Goal: Task Accomplishment & Management: Complete application form

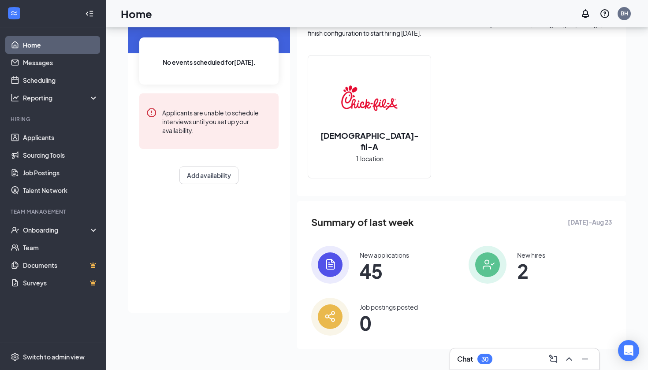
scroll to position [60, 0]
click at [52, 236] on div "Onboarding" at bounding box center [53, 230] width 106 height 18
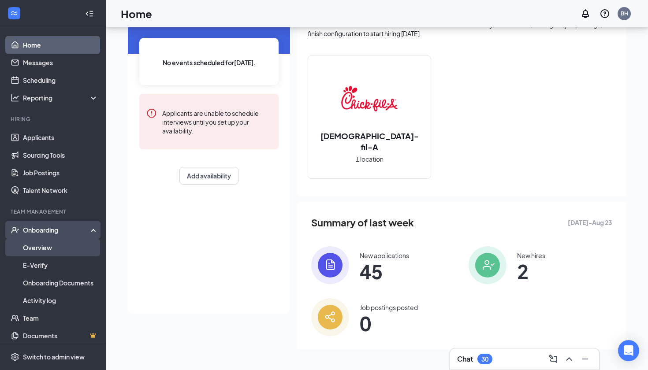
click at [45, 245] on link "Overview" at bounding box center [60, 248] width 75 height 18
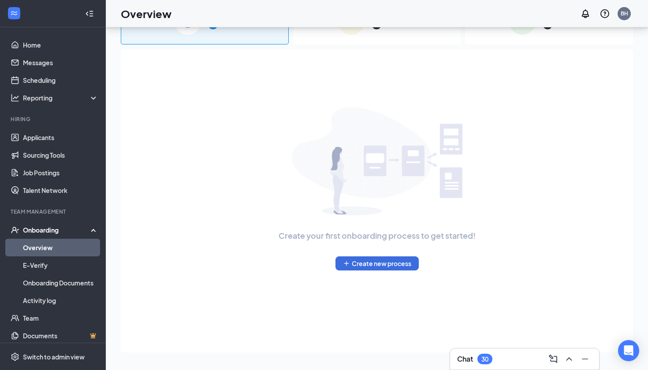
scroll to position [40, 0]
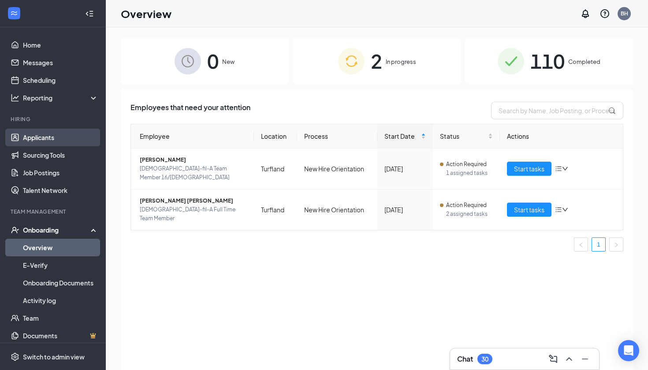
click at [37, 137] on link "Applicants" at bounding box center [60, 138] width 75 height 18
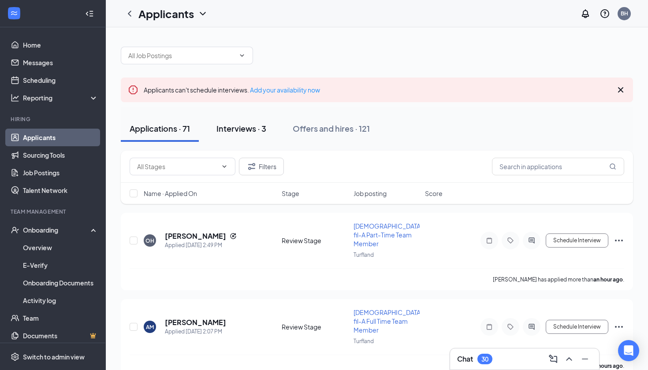
click at [253, 128] on div "Interviews · 3" at bounding box center [242, 128] width 50 height 11
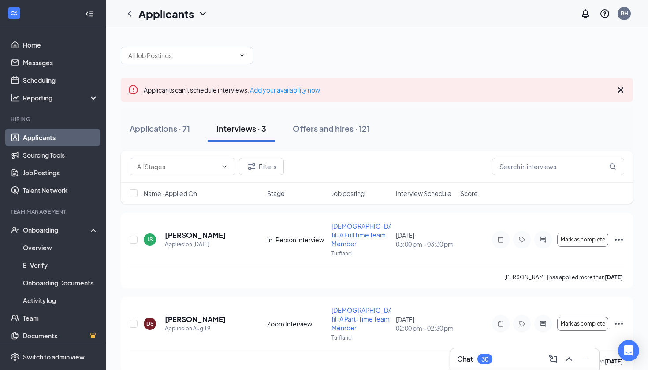
click at [243, 132] on div "Interviews · 3" at bounding box center [242, 128] width 50 height 11
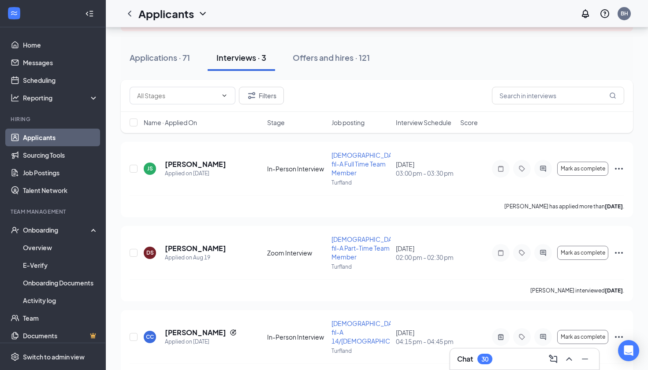
scroll to position [71, 0]
click at [577, 166] on span "Mark as complete" at bounding box center [583, 169] width 45 height 6
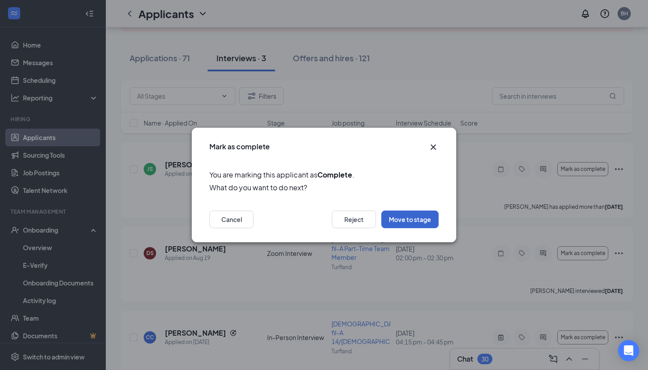
click at [415, 220] on button "Move to stage" at bounding box center [409, 220] width 57 height 18
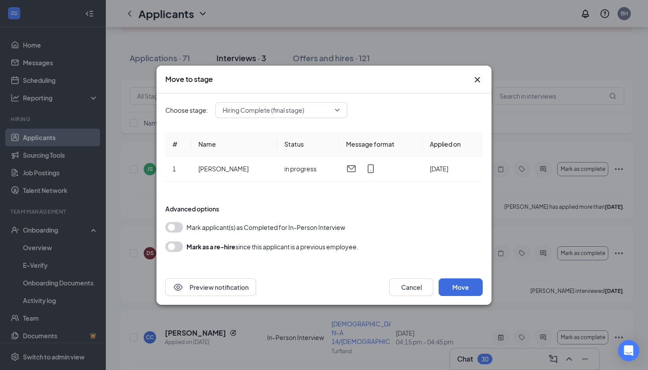
click at [175, 229] on button "button" at bounding box center [174, 227] width 18 height 11
click at [462, 289] on button "Move" at bounding box center [461, 288] width 44 height 18
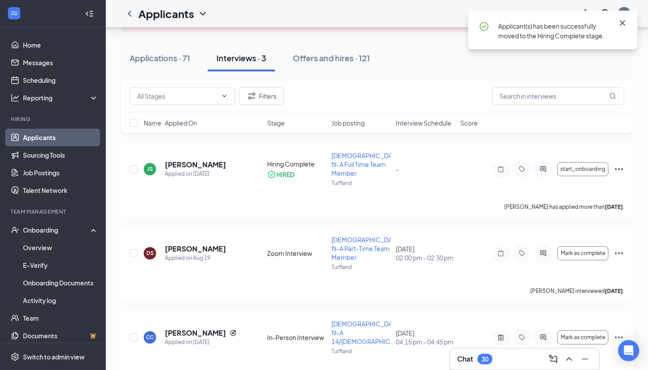
click at [623, 22] on icon "Cross" at bounding box center [622, 22] width 5 height 5
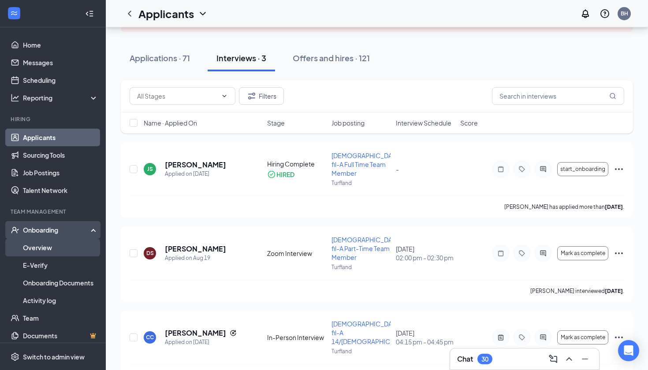
click at [27, 250] on link "Overview" at bounding box center [60, 248] width 75 height 18
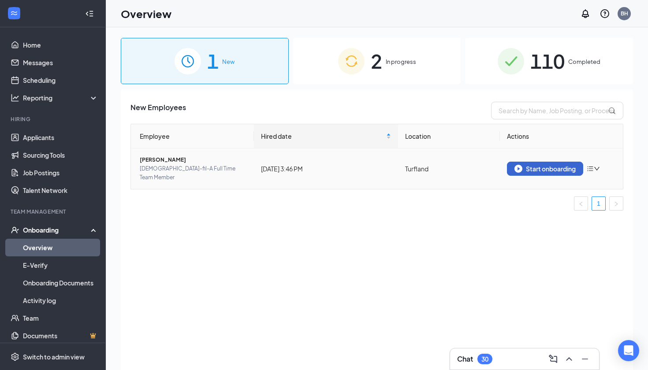
click at [528, 162] on button "Start onboarding" at bounding box center [545, 169] width 76 height 14
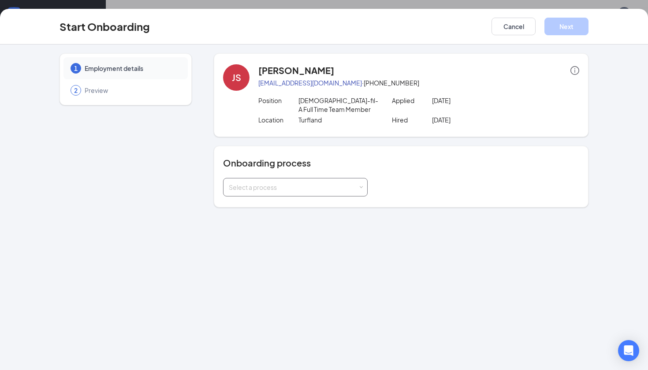
click at [290, 182] on div "Select a process" at bounding box center [295, 188] width 133 height 18
click at [255, 204] on span "New Hire Orientation" at bounding box center [257, 206] width 60 height 8
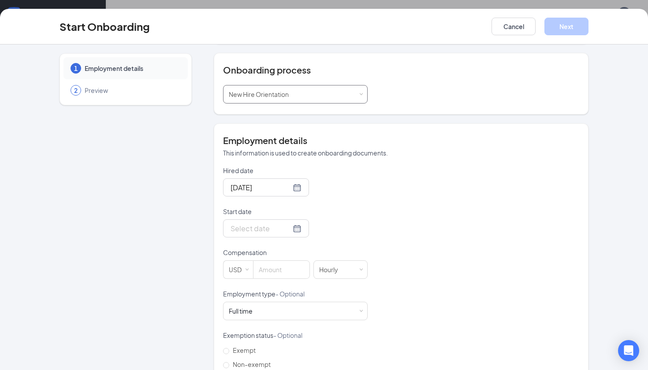
scroll to position [102, 0]
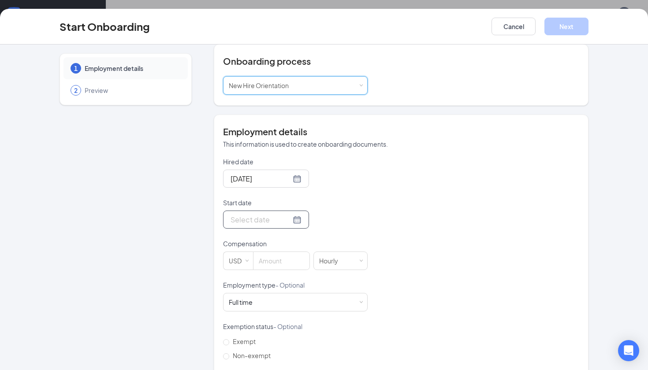
click at [295, 217] on div at bounding box center [266, 219] width 71 height 11
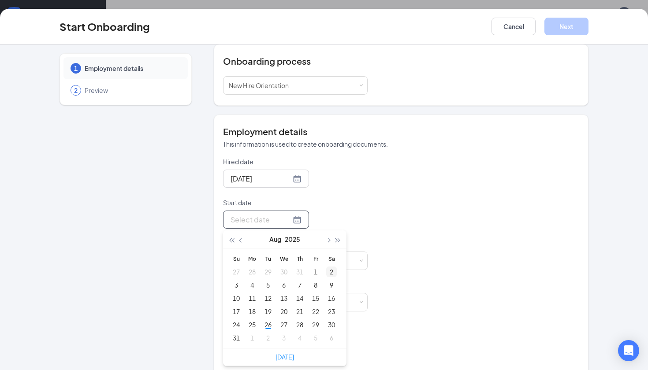
type input "[DATE]"
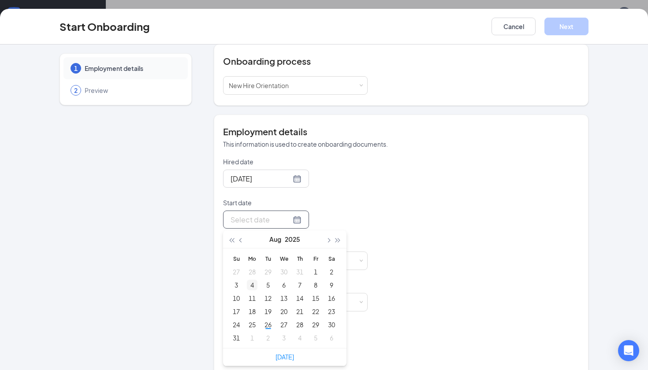
type input "[DATE]"
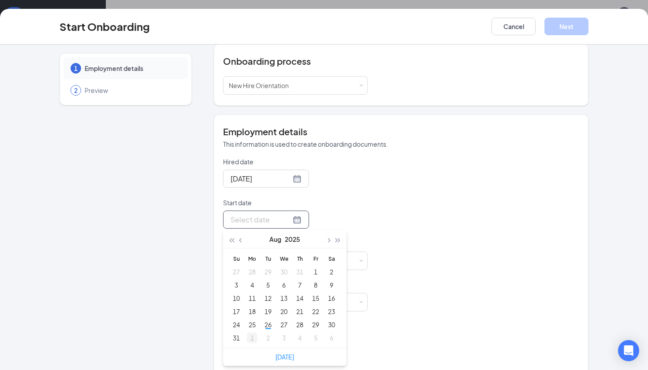
type input "[DATE]"
click at [250, 340] on div "1" at bounding box center [252, 338] width 11 height 11
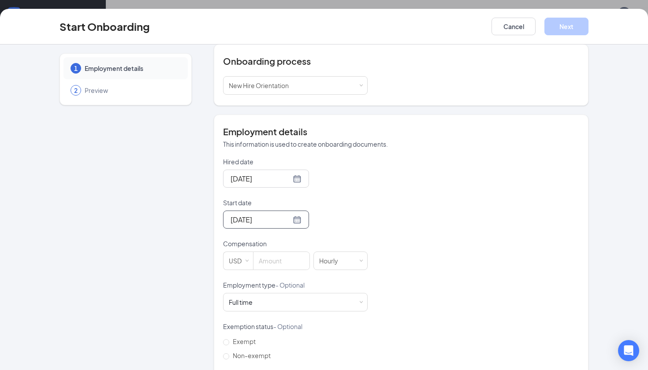
click at [161, 287] on div "1 Employment details 2 Preview" at bounding box center [126, 183] width 132 height 464
click at [261, 265] on input at bounding box center [282, 261] width 56 height 18
type input "13"
click at [183, 290] on div "1 Employment details 2 Preview" at bounding box center [126, 183] width 132 height 464
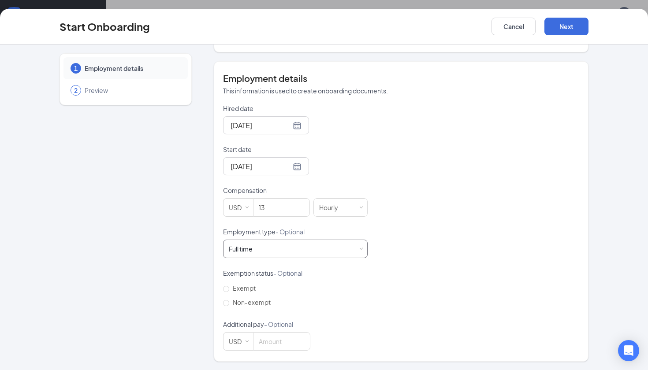
click at [247, 250] on div "Full time" at bounding box center [241, 249] width 24 height 9
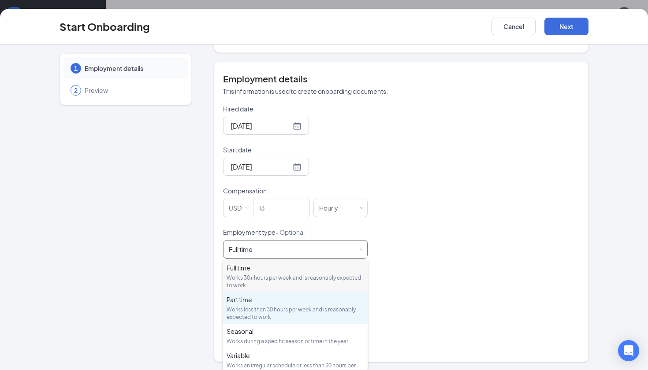
click at [245, 318] on div "Works less than 30 hours per week and is reasonably expected to work" at bounding box center [296, 313] width 138 height 15
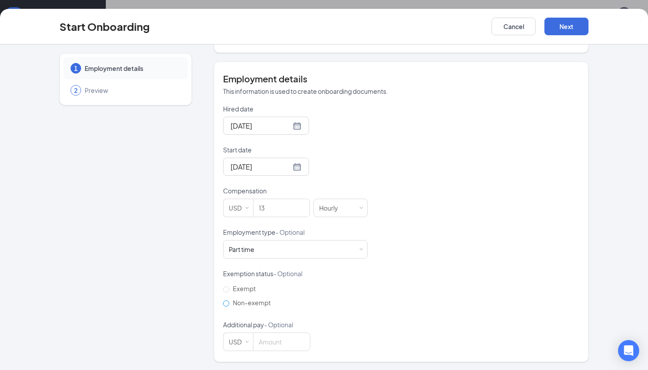
click at [228, 305] on input "Non-exempt" at bounding box center [226, 304] width 6 height 6
radio input "true"
click at [559, 32] on button "Next" at bounding box center [567, 27] width 44 height 18
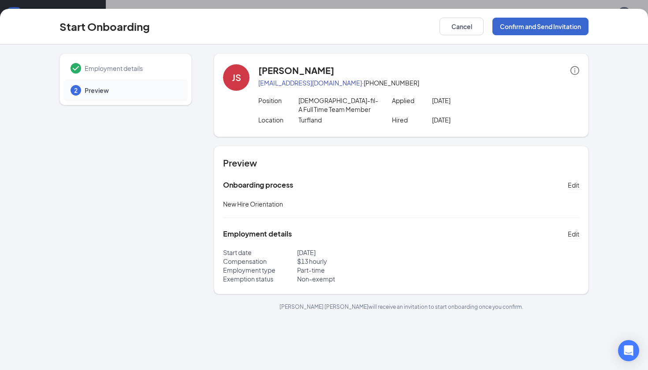
click at [541, 28] on button "Confirm and Send Invitation" at bounding box center [541, 27] width 96 height 18
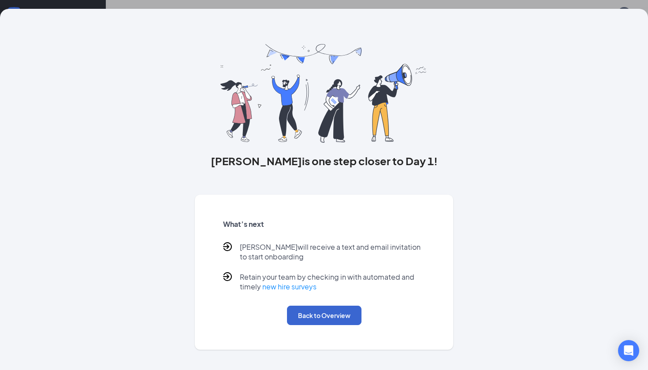
click at [336, 316] on button "Back to Overview" at bounding box center [324, 315] width 75 height 19
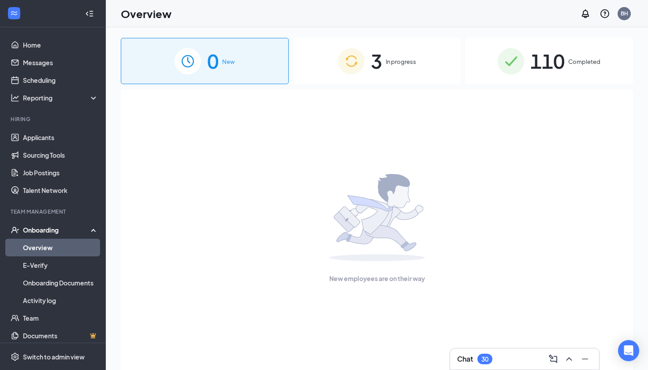
click at [509, 359] on div "Chat 30" at bounding box center [524, 359] width 135 height 14
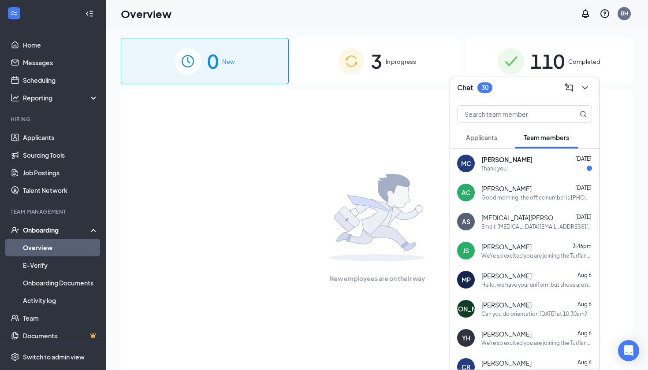
click at [515, 251] on div "[PERSON_NAME] 3:46pm We're so excited you are joining the Turfland [DEMOGRAPHIC…" at bounding box center [537, 251] width 111 height 17
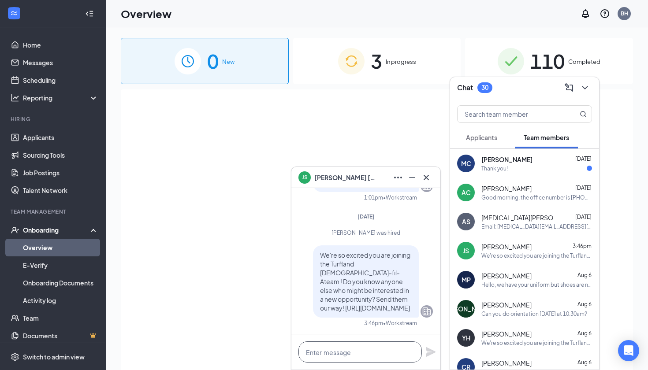
click at [343, 355] on textarea at bounding box center [360, 352] width 123 height 21
paste textarea "Username: [PERSON_NAME][EMAIL_ADDRESS][PERSON_NAME][DOMAIN_NAME] Password: [SEC…"
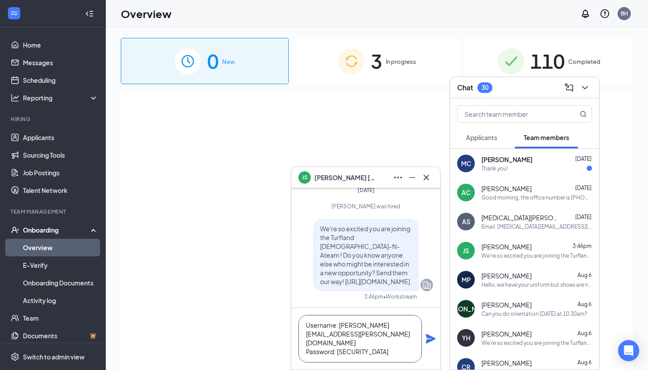
scroll to position [1, 0]
type textarea "Username: [PERSON_NAME][EMAIL_ADDRESS][PERSON_NAME][DOMAIN_NAME] Password: [SEC…"
click at [433, 340] on icon "Plane" at bounding box center [431, 339] width 10 height 10
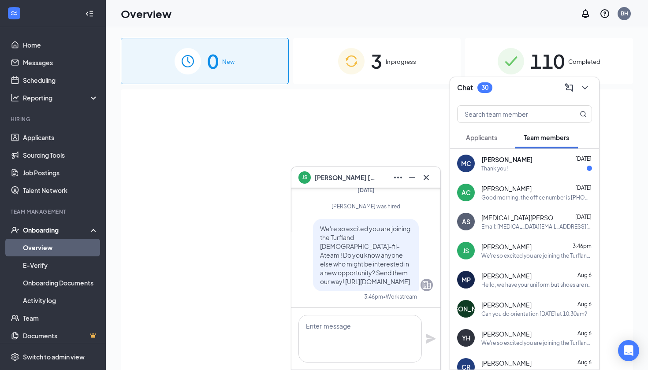
scroll to position [0, 0]
